Goal: Answer question/provide support

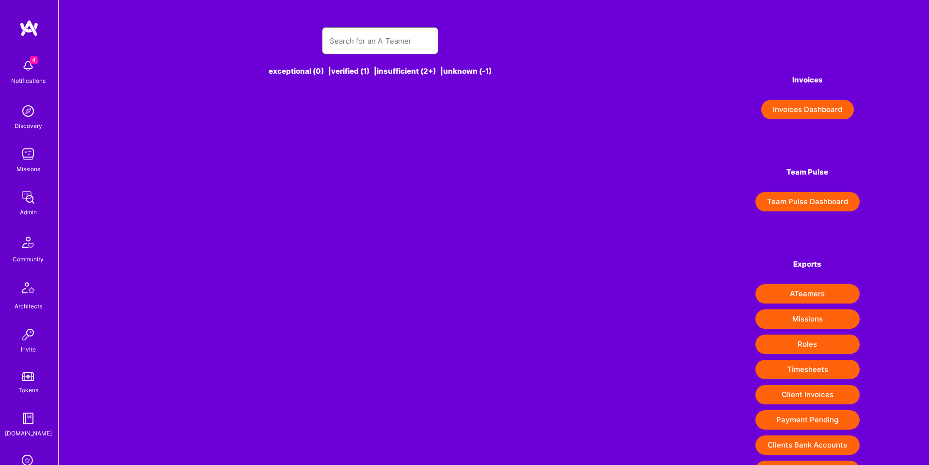
click at [374, 41] on input "text" at bounding box center [380, 41] width 101 height 25
paste input "[EMAIL_ADDRESS][DOMAIN_NAME]"
type input "[EMAIL_ADDRESS][DOMAIN_NAME]"
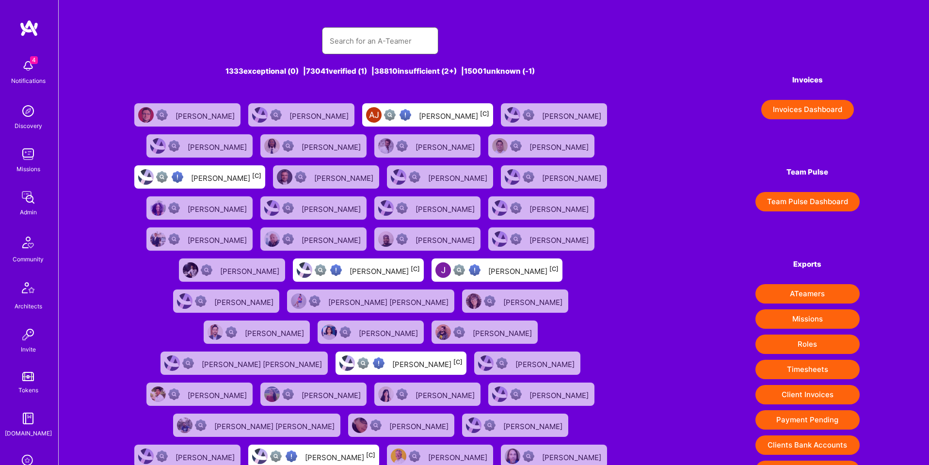
paste input "[EMAIL_ADDRESS][DOMAIN_NAME]"
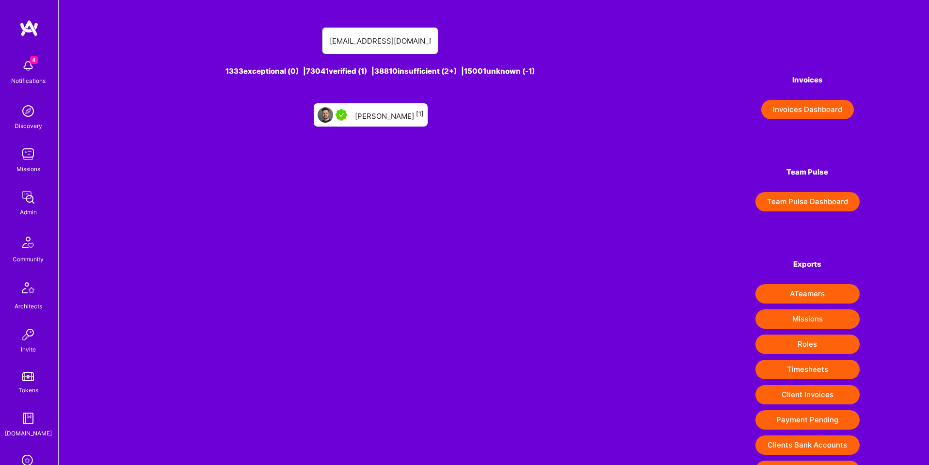
type input "[EMAIL_ADDRESS][DOMAIN_NAME]"
click at [382, 111] on div "[PERSON_NAME] [1]" at bounding box center [389, 115] width 69 height 13
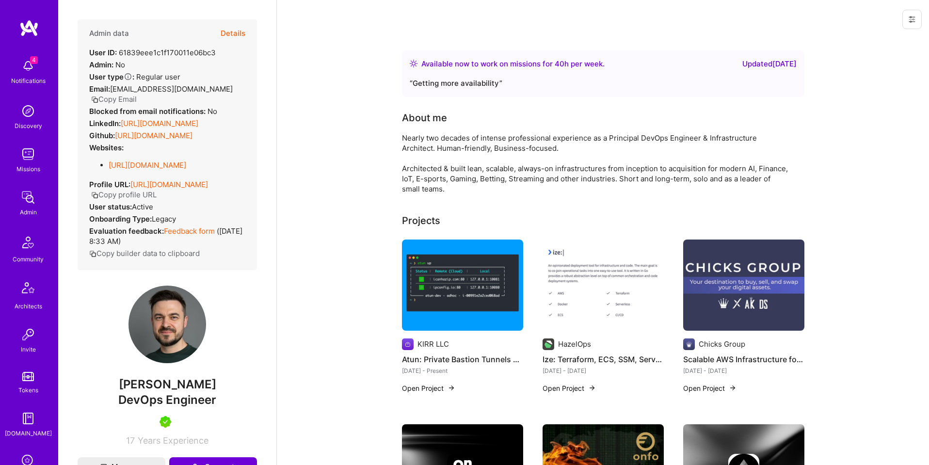
click at [229, 29] on button "Details" at bounding box center [233, 33] width 25 height 28
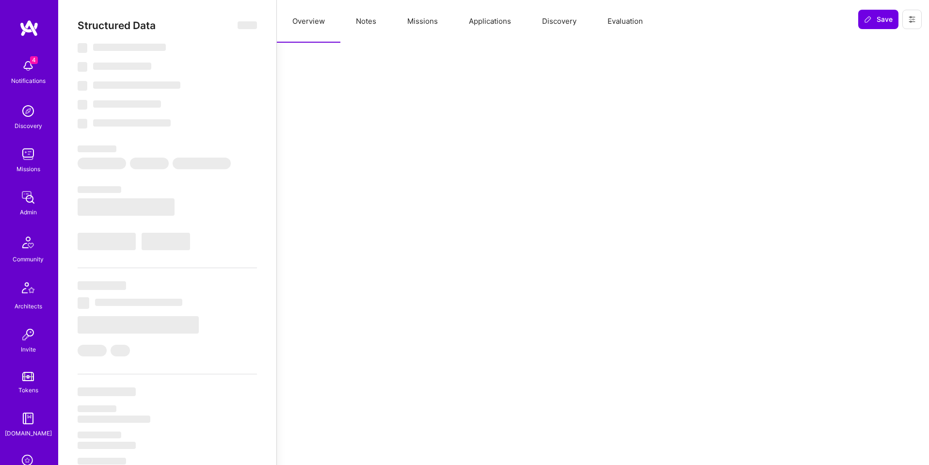
select select "Right Now"
select select "5"
select select "7"
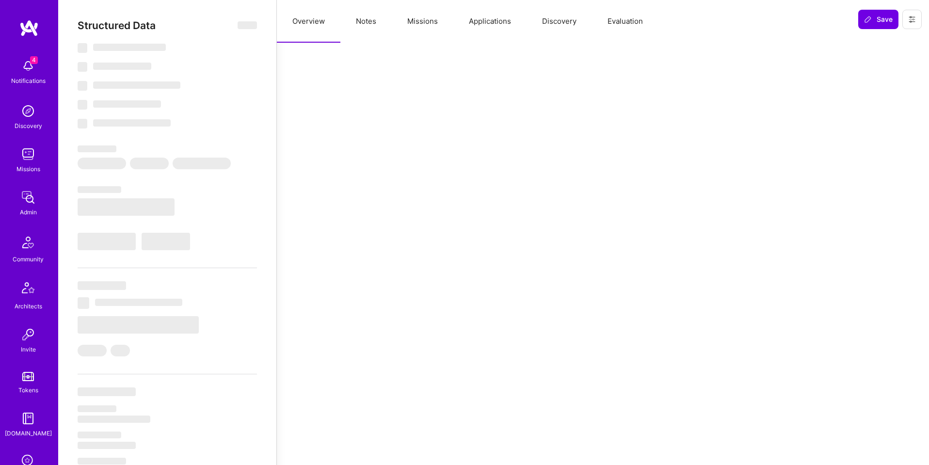
select select "US"
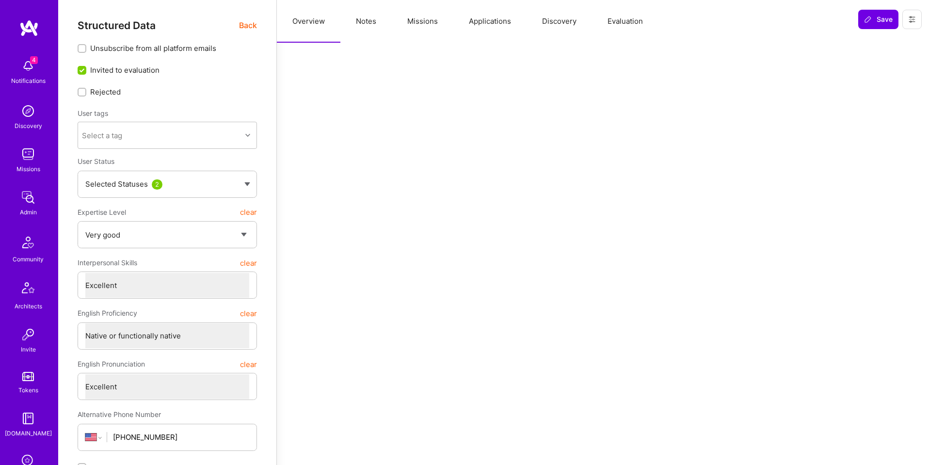
click at [496, 21] on button "Applications" at bounding box center [489, 21] width 73 height 43
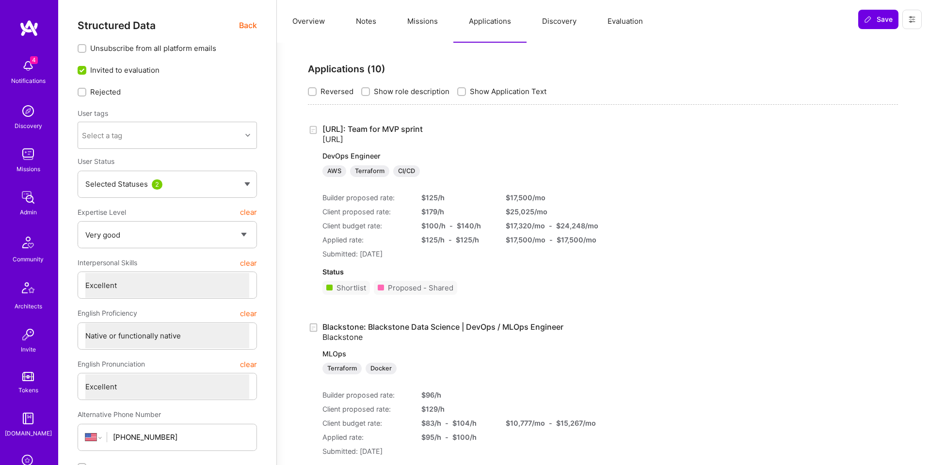
click at [393, 129] on link "[URL]: Team for MVP sprint [URL] DevOps Engineer AWS Terraform CI/CD" at bounding box center [450, 150] width 256 height 53
